Goal: Task Accomplishment & Management: Manage account settings

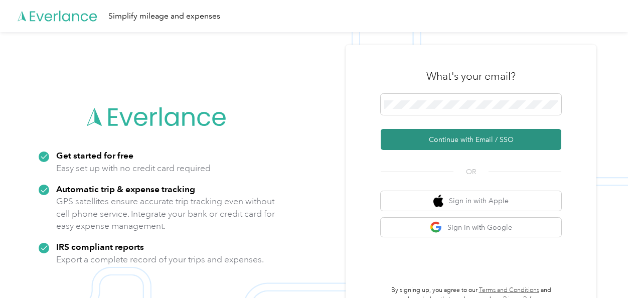
click at [486, 140] on button "Continue with Email / SSO" at bounding box center [470, 139] width 180 height 21
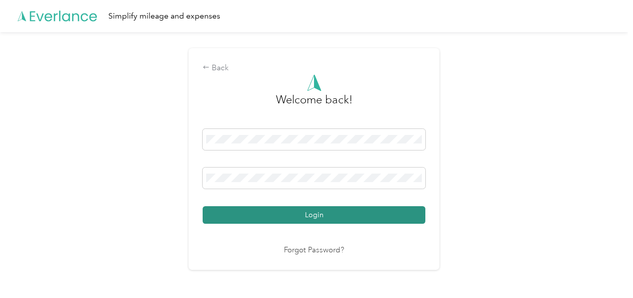
click at [308, 216] on button "Login" at bounding box center [314, 215] width 223 height 18
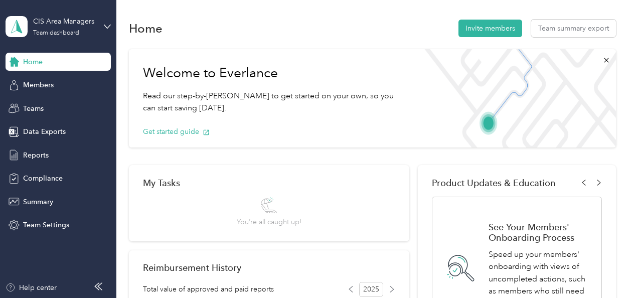
click at [343, 199] on div "You’re all caught up!" at bounding box center [269, 212] width 252 height 31
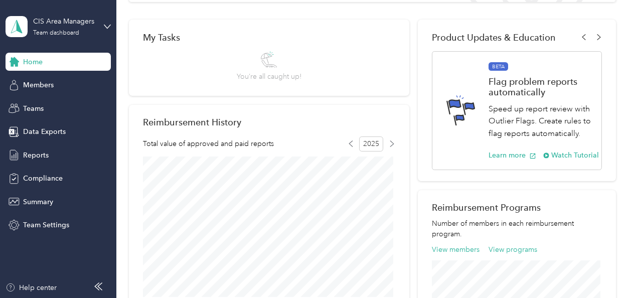
scroll to position [142, 0]
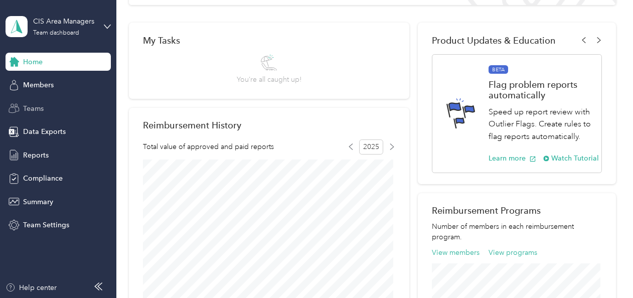
click at [39, 104] on span "Teams" at bounding box center [33, 108] width 21 height 11
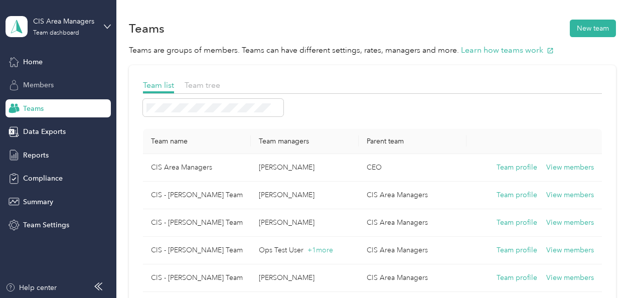
click at [48, 82] on span "Members" at bounding box center [38, 85] width 31 height 11
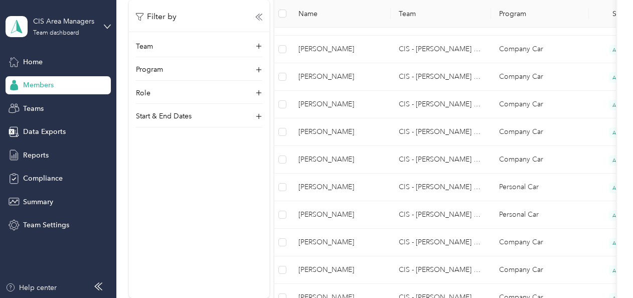
scroll to position [486, 0]
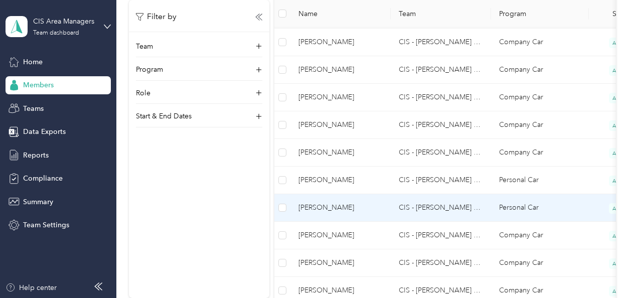
click at [442, 205] on td "CIS - [PERSON_NAME] Team" at bounding box center [441, 208] width 100 height 28
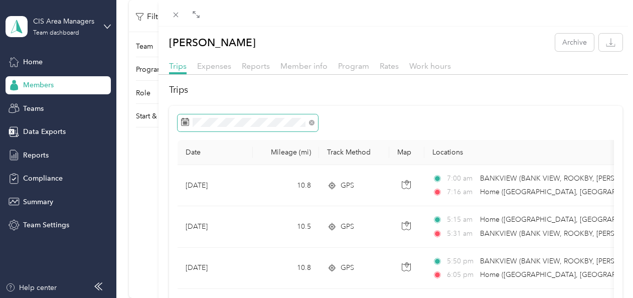
click at [314, 121] on icon at bounding box center [312, 123] width 6 height 6
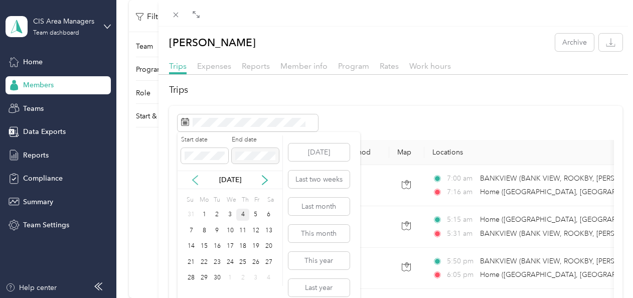
click at [191, 179] on icon at bounding box center [195, 180] width 10 height 10
click at [255, 211] on div "1" at bounding box center [255, 215] width 13 height 13
click at [193, 283] on div "31" at bounding box center [191, 293] width 13 height 13
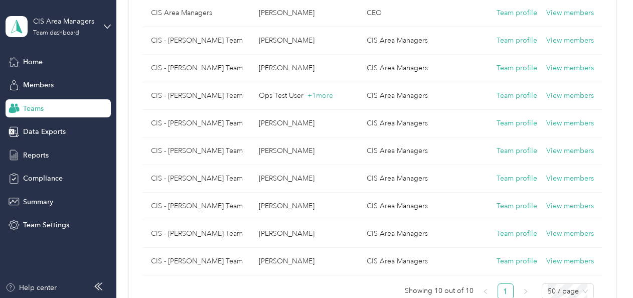
scroll to position [150, 0]
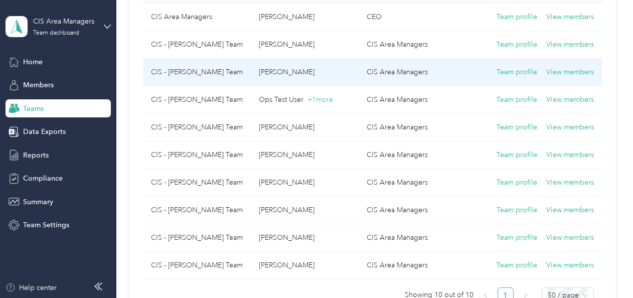
click at [233, 68] on td "CIS - [PERSON_NAME] Team" at bounding box center [197, 73] width 108 height 28
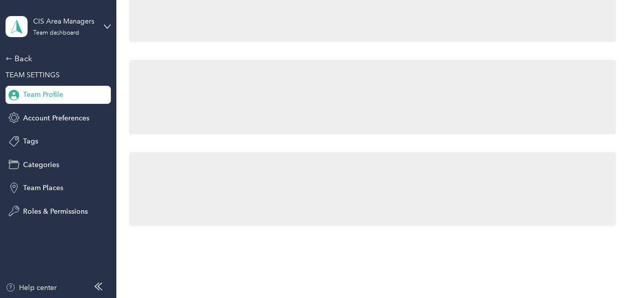
click at [233, 68] on div at bounding box center [372, 97] width 487 height 75
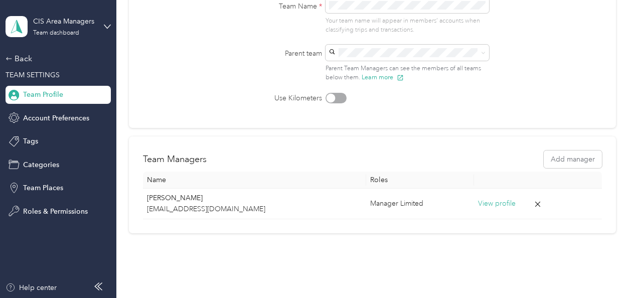
scroll to position [158, 0]
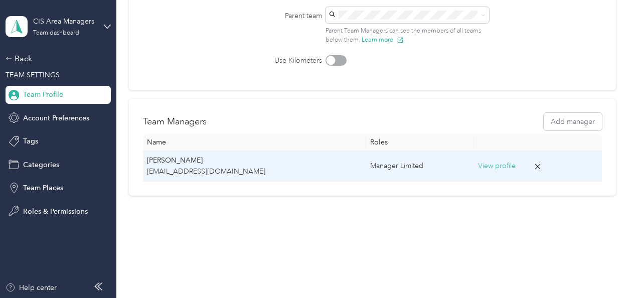
click at [205, 166] on p "[EMAIL_ADDRESS][DOMAIN_NAME]" at bounding box center [254, 171] width 215 height 11
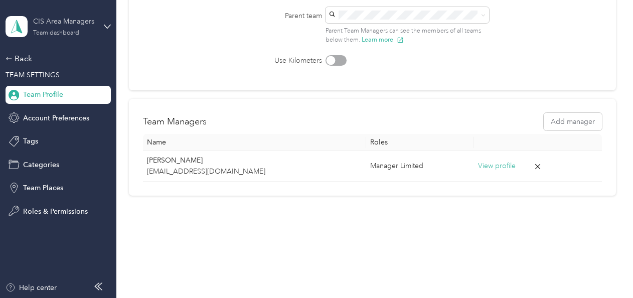
click at [61, 31] on div "Team dashboard" at bounding box center [56, 33] width 46 height 6
click at [80, 78] on div "Team dashboard" at bounding box center [111, 81] width 197 height 18
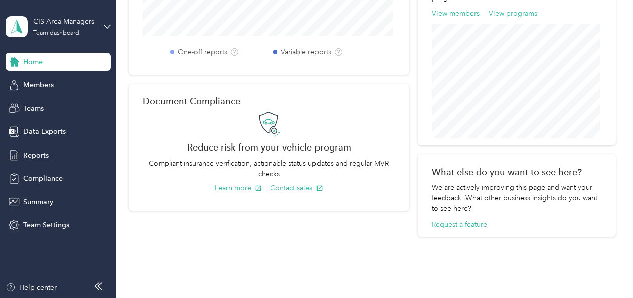
scroll to position [405, 0]
click at [40, 156] on span "Reports" at bounding box center [36, 155] width 26 height 11
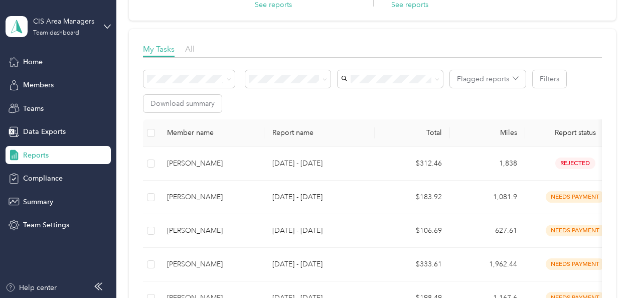
scroll to position [98, 0]
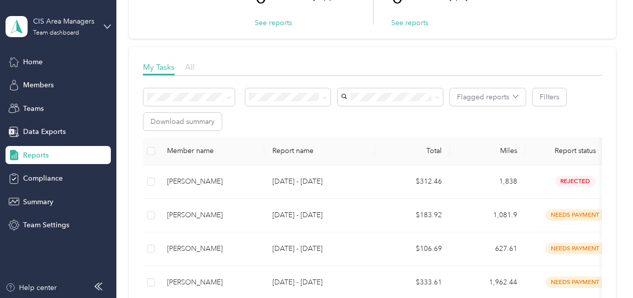
click at [191, 66] on span "All" at bounding box center [190, 67] width 10 height 10
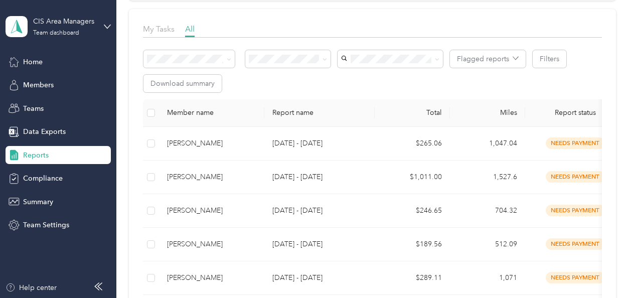
scroll to position [109, 0]
